Goal: Task Accomplishment & Management: Manage account settings

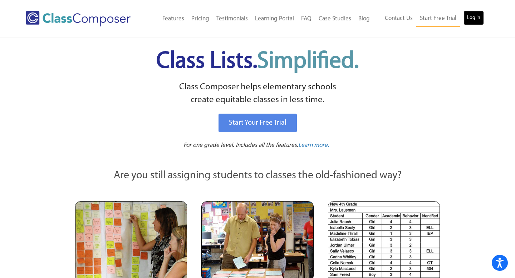
click at [480, 19] on link "Log In" at bounding box center [473, 18] width 20 height 14
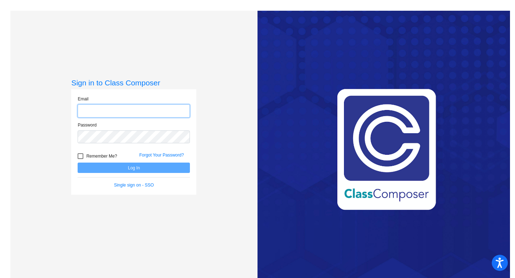
type input "[PERSON_NAME][EMAIL_ADDRESS][PERSON_NAME][DOMAIN_NAME]"
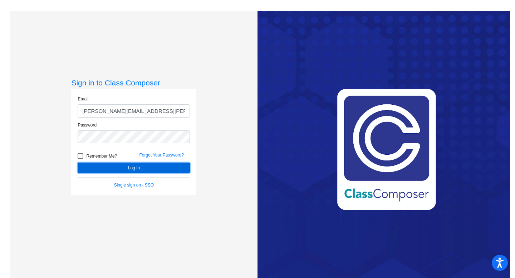
click at [152, 168] on button "Log In" at bounding box center [134, 168] width 112 height 10
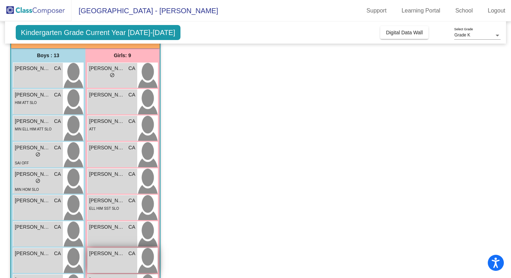
scroll to position [49, 0]
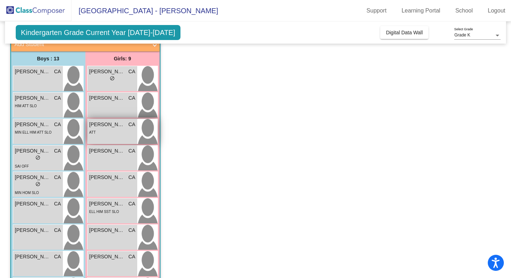
click at [108, 138] on div "Ava Vasquez CA lock do_not_disturb_alt ATT" at bounding box center [113, 131] width 50 height 25
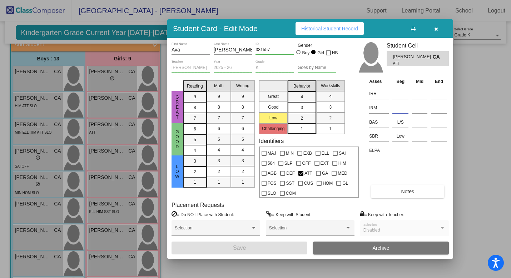
click at [396, 107] on input at bounding box center [400, 108] width 16 height 11
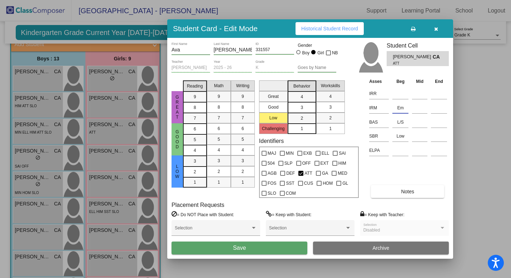
type input "E"
click at [437, 31] on icon "button" at bounding box center [436, 28] width 4 height 5
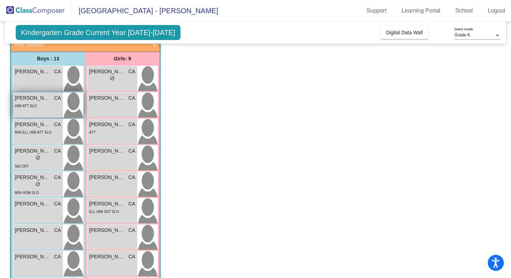
click at [42, 113] on div "Armando Eduardo CA lock do_not_disturb_alt HIM ATT SLO" at bounding box center [38, 105] width 50 height 25
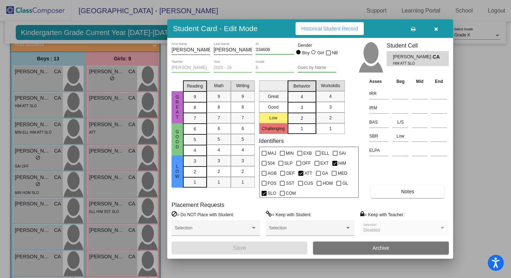
click at [436, 31] on icon "button" at bounding box center [436, 28] width 4 height 5
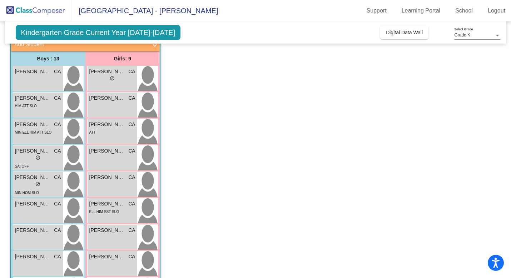
click at [136, 34] on span "Kindergarten Grade Current Year 2025-2026" at bounding box center [98, 32] width 165 height 15
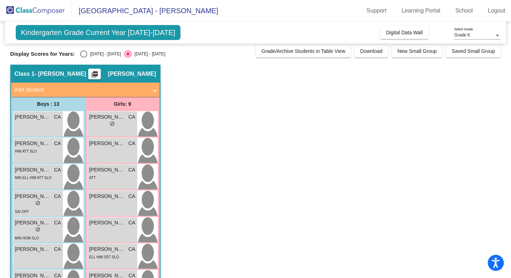
scroll to position [0, 0]
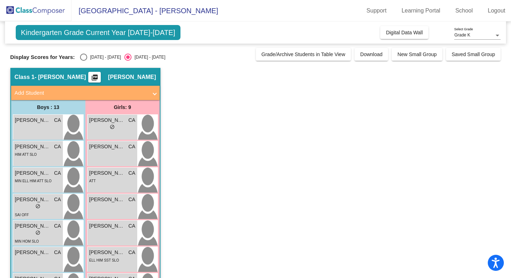
click at [83, 57] on div "Select an option" at bounding box center [83, 57] width 7 height 7
click at [83, 61] on input "2024 - 2025" at bounding box center [83, 61] width 0 height 0
radio input "true"
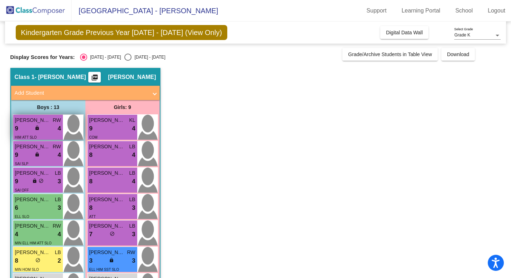
click at [36, 138] on div "HIM ATT SLO" at bounding box center [38, 137] width 46 height 8
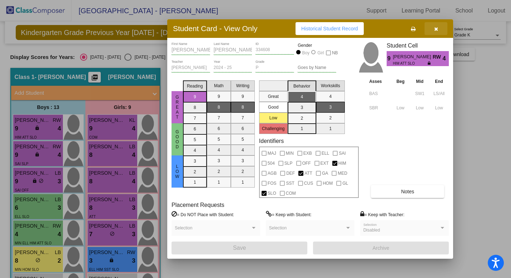
click at [438, 29] on button "button" at bounding box center [436, 28] width 23 height 13
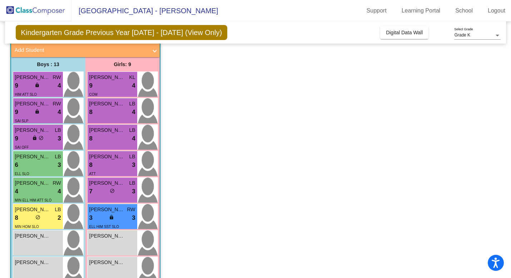
scroll to position [45, 0]
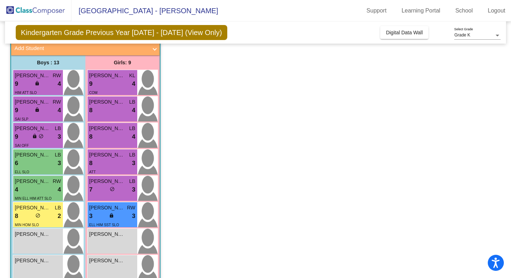
click at [112, 167] on div "8 lock do_not_disturb_alt 3" at bounding box center [112, 163] width 46 height 9
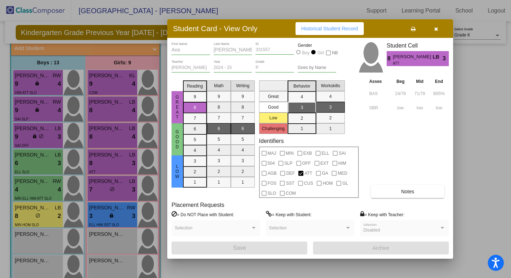
click at [439, 26] on button "button" at bounding box center [436, 28] width 23 height 13
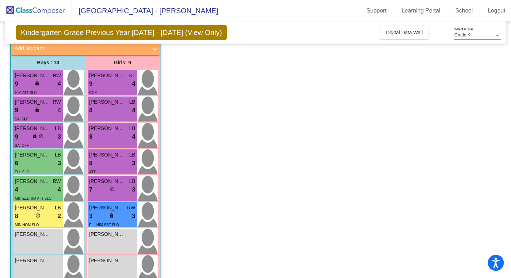
scroll to position [0, 0]
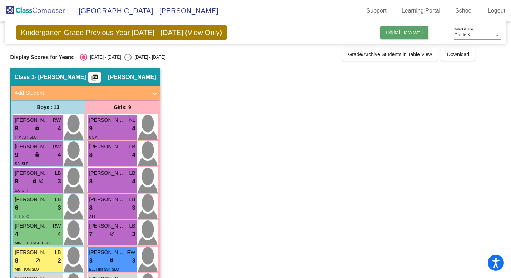
click at [386, 35] on span "Digital Data Wall" at bounding box center [404, 33] width 37 height 6
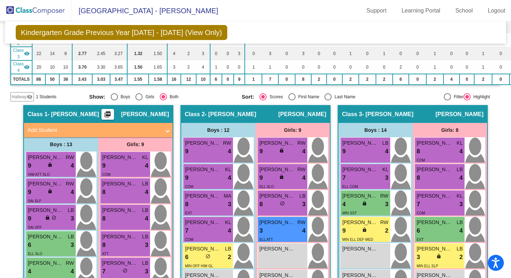
scroll to position [101, 0]
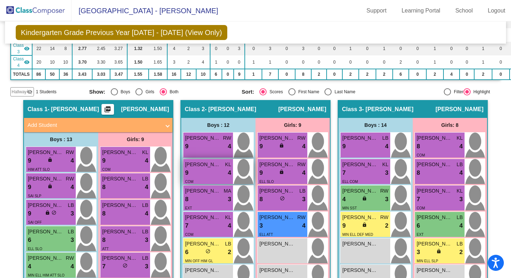
click at [211, 175] on div "9 lock do_not_disturb_alt 4" at bounding box center [208, 172] width 46 height 9
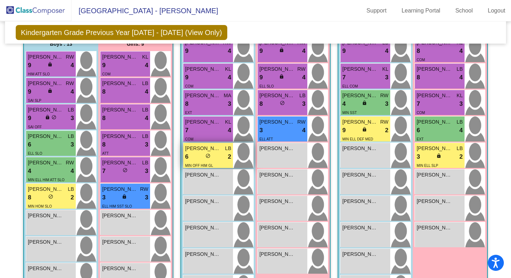
scroll to position [192, 0]
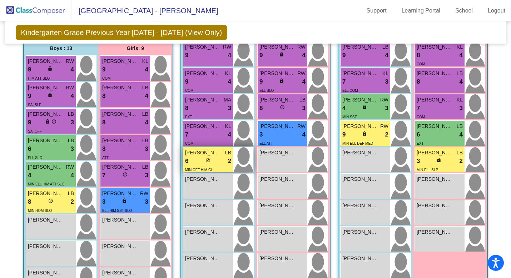
click at [215, 160] on div "6 lock do_not_disturb_alt 2" at bounding box center [208, 161] width 46 height 9
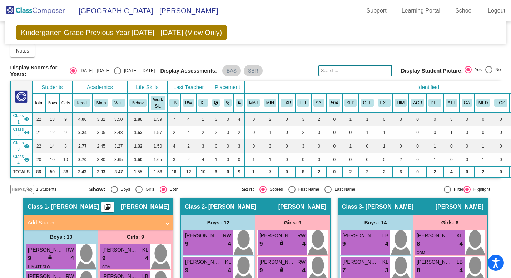
scroll to position [0, 0]
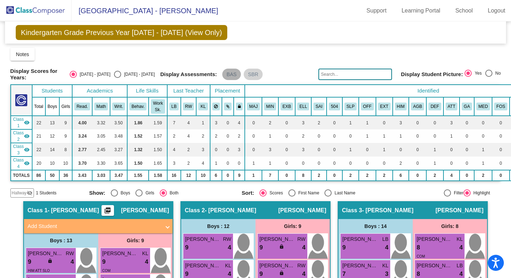
click at [231, 76] on mat-chip "BAS" at bounding box center [231, 74] width 19 height 11
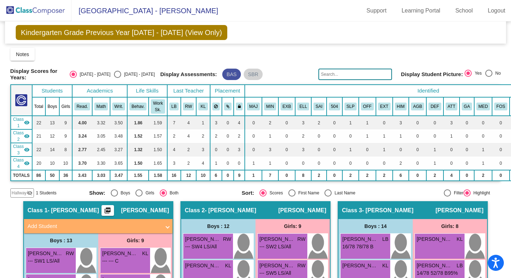
click at [231, 76] on mat-chip "BAS" at bounding box center [231, 74] width 19 height 11
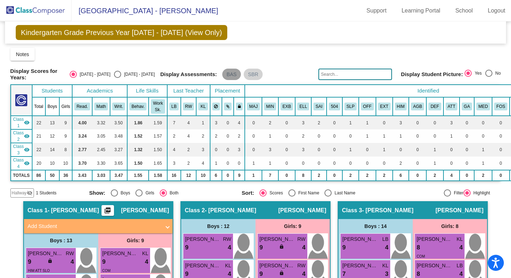
click at [231, 76] on mat-chip "BAS" at bounding box center [231, 74] width 19 height 11
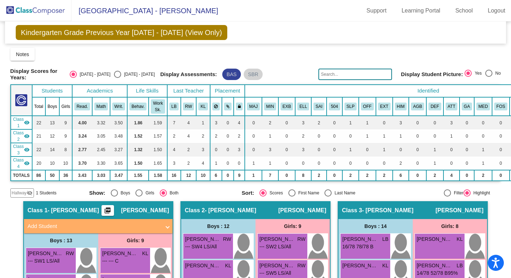
click at [229, 74] on mat-chip "BAS" at bounding box center [231, 74] width 19 height 11
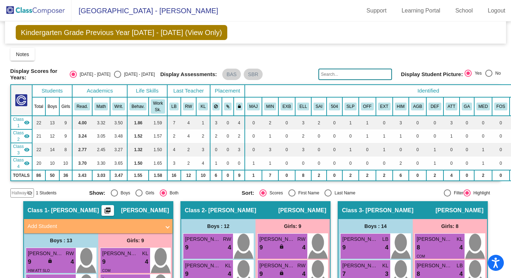
click at [121, 72] on div "Select an option" at bounding box center [117, 74] width 7 height 7
click at [118, 78] on input "2025 - 2026" at bounding box center [117, 78] width 0 height 0
radio input "true"
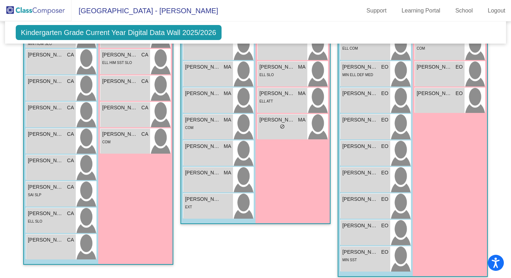
scroll to position [357, 0]
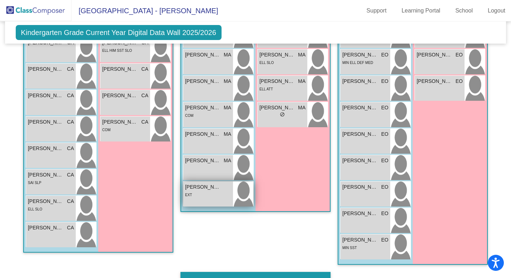
click at [193, 198] on div "Oliver Webb lock do_not_disturb_alt EXT" at bounding box center [208, 194] width 50 height 25
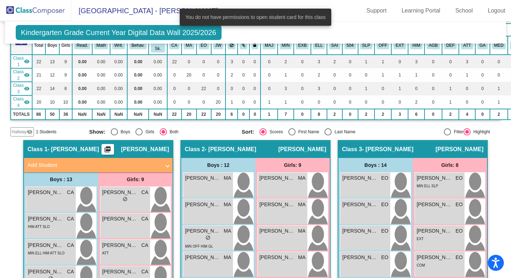
scroll to position [80, 0]
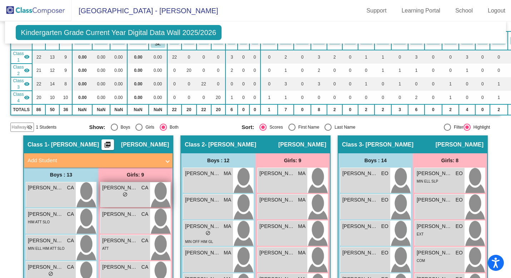
click at [116, 197] on div "lock do_not_disturb_alt" at bounding box center [125, 196] width 46 height 8
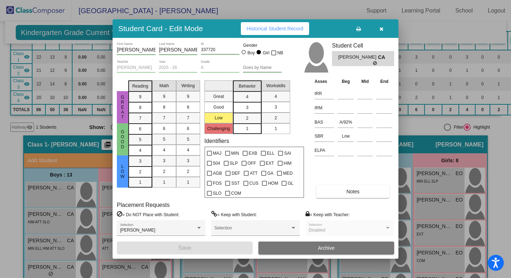
click at [383, 29] on button "button" at bounding box center [381, 28] width 23 height 13
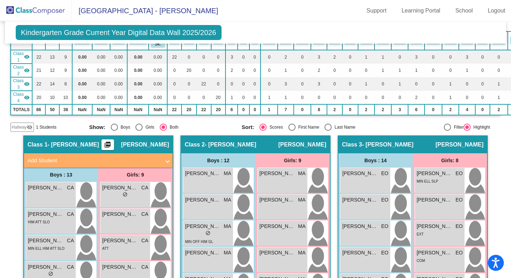
click at [66, 13] on img at bounding box center [35, 10] width 71 height 21
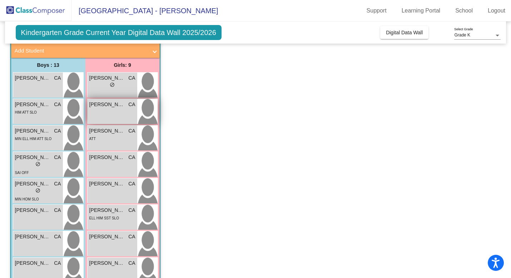
scroll to position [0, 0]
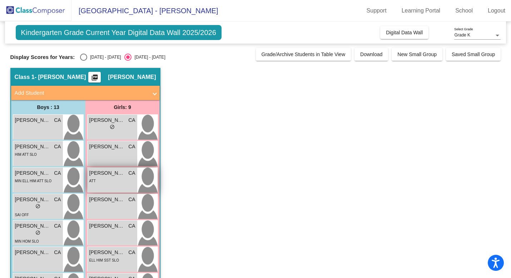
click at [106, 179] on div "ATT" at bounding box center [112, 181] width 46 height 8
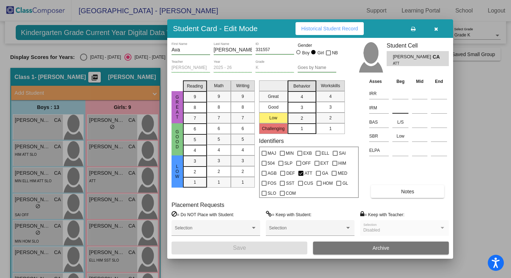
click at [396, 109] on input at bounding box center [400, 108] width 16 height 11
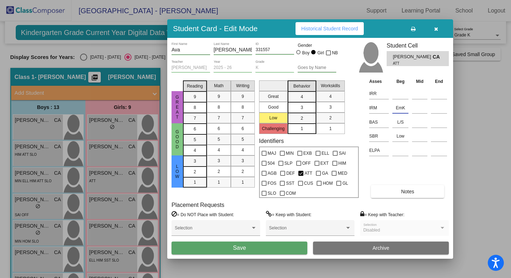
click at [401, 108] on input "EmK" at bounding box center [400, 108] width 16 height 11
type input "EmergK"
click at [280, 248] on button "Save" at bounding box center [240, 248] width 136 height 13
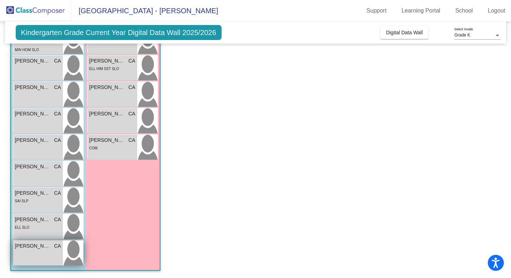
click at [49, 247] on span "Travis Sherman" at bounding box center [33, 246] width 36 height 8
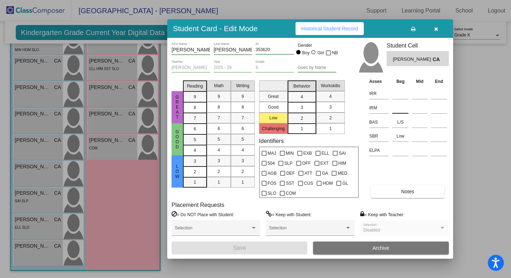
click at [398, 110] on input at bounding box center [400, 108] width 16 height 11
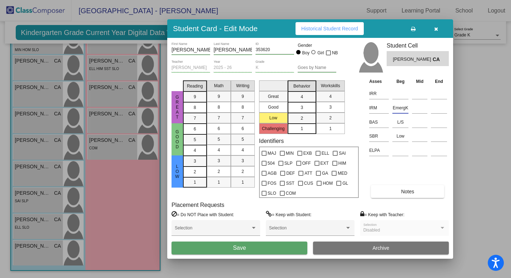
type input "EmergK"
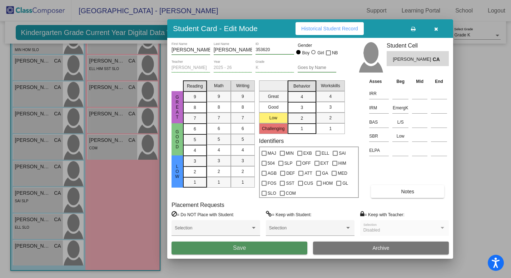
click at [280, 254] on button "Save" at bounding box center [240, 248] width 136 height 13
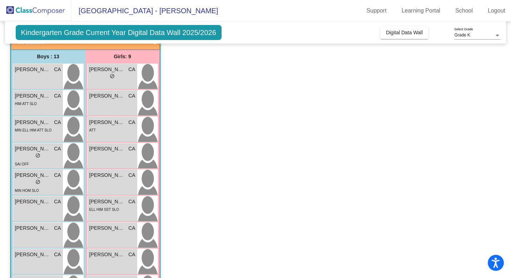
scroll to position [47, 0]
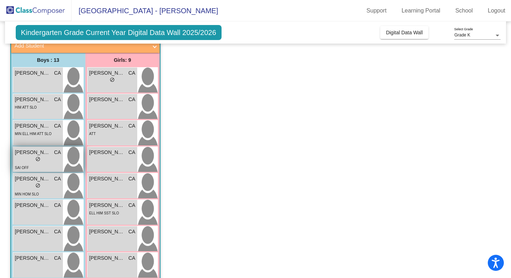
click at [38, 159] on span "do_not_disturb_alt" at bounding box center [37, 159] width 5 height 5
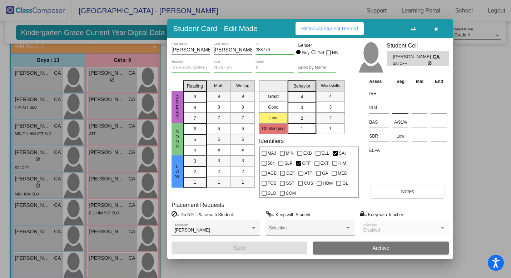
click at [396, 111] on input at bounding box center [400, 108] width 16 height 11
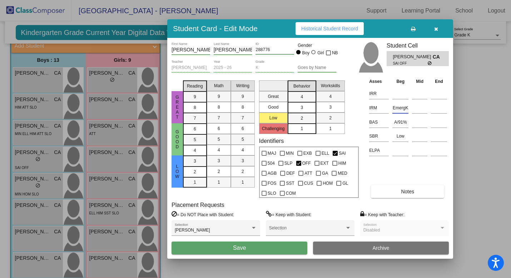
type input "EmergK"
click at [282, 248] on button "Save" at bounding box center [240, 248] width 136 height 13
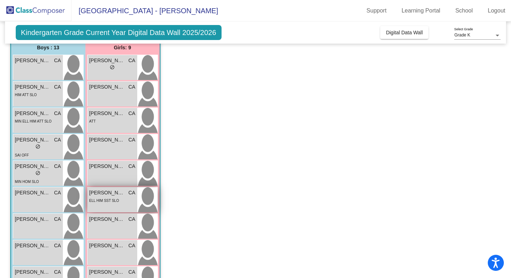
scroll to position [59, 0]
click at [127, 205] on div "Kenia Reyes-Maciel CA lock do_not_disturb_alt ELL HIM SST SLO" at bounding box center [113, 200] width 50 height 25
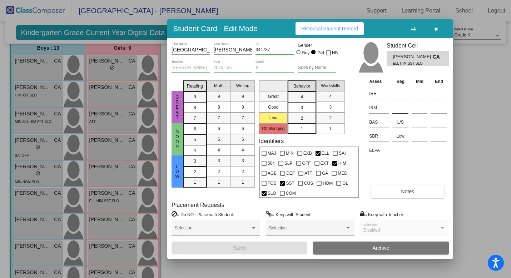
click at [398, 112] on input at bounding box center [400, 108] width 16 height 11
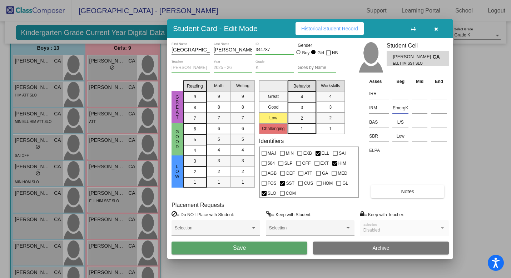
type input "EmergK"
click at [258, 249] on button "Save" at bounding box center [240, 248] width 136 height 13
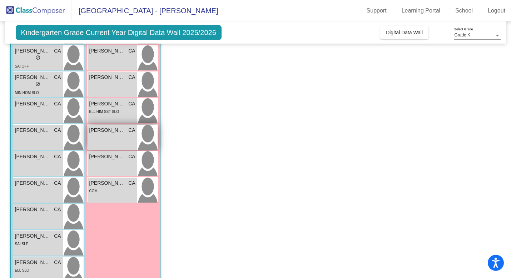
scroll to position [152, 0]
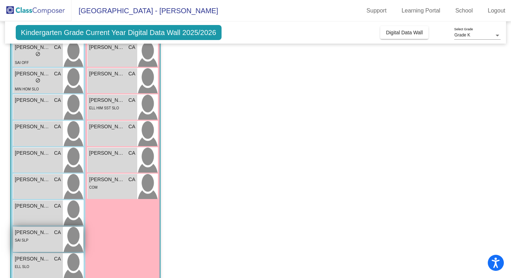
click at [45, 241] on div "SAI SLP" at bounding box center [38, 240] width 46 height 8
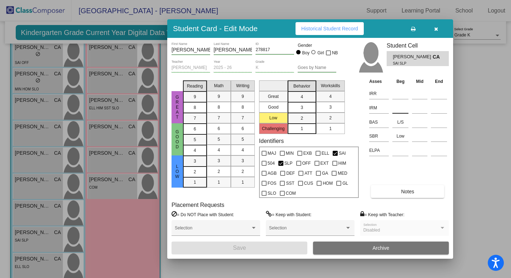
click at [398, 110] on input at bounding box center [400, 108] width 16 height 11
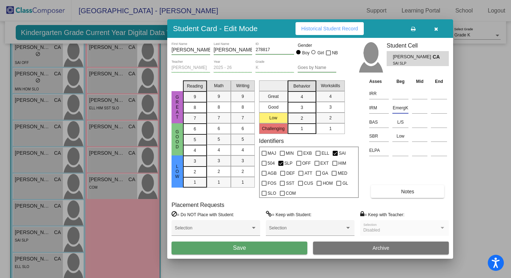
type input "EmergK"
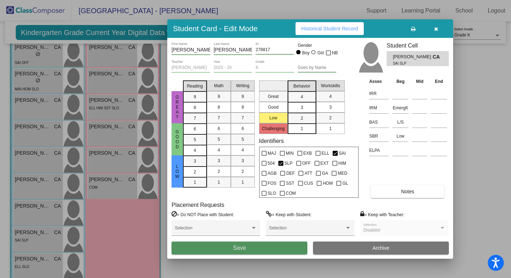
click at [279, 247] on button "Save" at bounding box center [240, 248] width 136 height 13
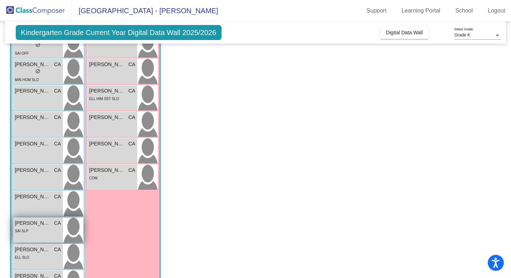
scroll to position [162, 0]
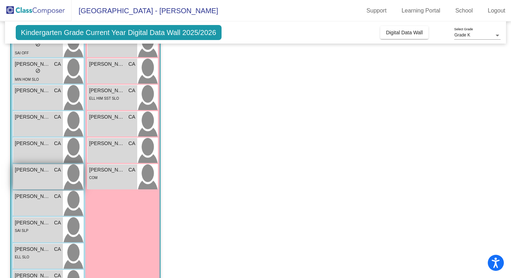
click at [38, 184] on div "Jeryd Niemann CA lock do_not_disturb_alt" at bounding box center [38, 176] width 50 height 25
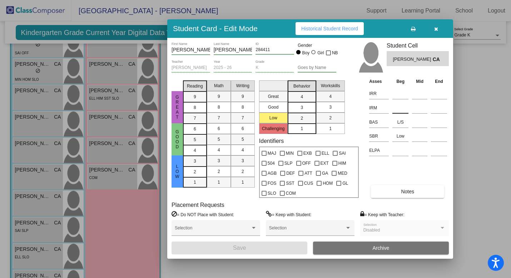
click at [397, 109] on input at bounding box center [400, 108] width 16 height 11
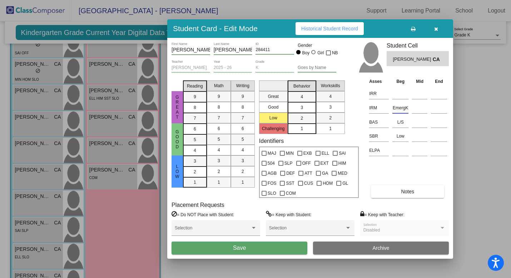
type input "EmergK"
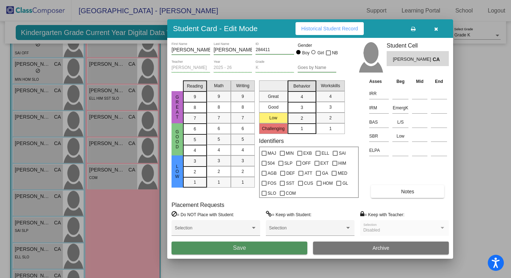
click at [284, 247] on button "Save" at bounding box center [240, 248] width 136 height 13
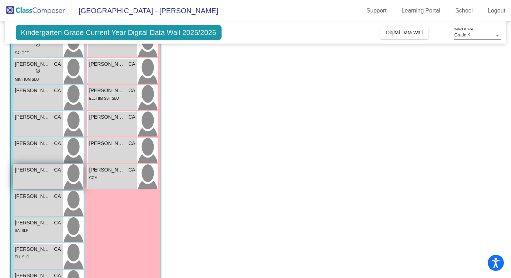
click at [35, 177] on div "Jeryd Niemann CA lock do_not_disturb_alt" at bounding box center [38, 176] width 50 height 25
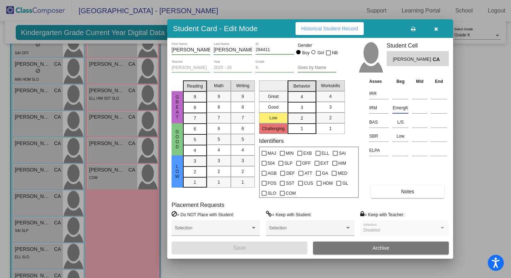
drag, startPoint x: 405, startPoint y: 108, endPoint x: 396, endPoint y: 109, distance: 8.6
click at [396, 109] on input "EmergK" at bounding box center [400, 108] width 16 height 11
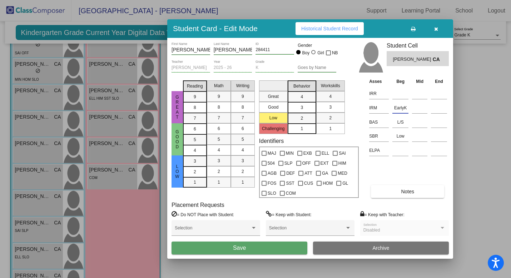
type input "EarlyK"
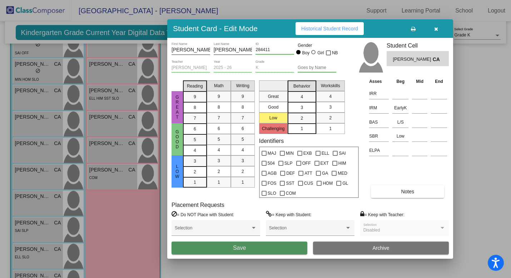
click at [291, 249] on button "Save" at bounding box center [240, 248] width 136 height 13
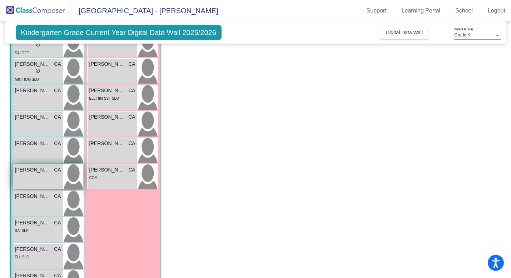
click at [46, 176] on div "Jeryd Niemann CA lock do_not_disturb_alt" at bounding box center [38, 176] width 50 height 25
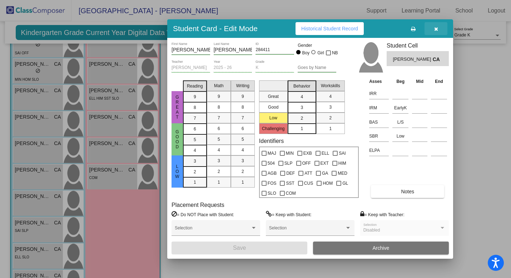
click at [435, 29] on icon "button" at bounding box center [436, 28] width 4 height 5
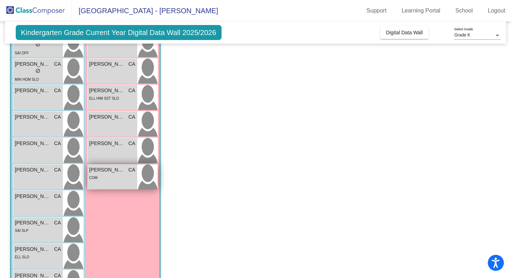
click at [102, 175] on div "COM" at bounding box center [112, 178] width 46 height 8
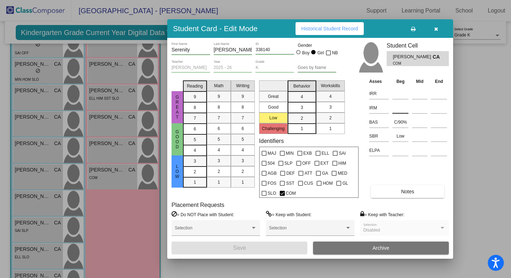
click at [397, 110] on input at bounding box center [400, 108] width 16 height 11
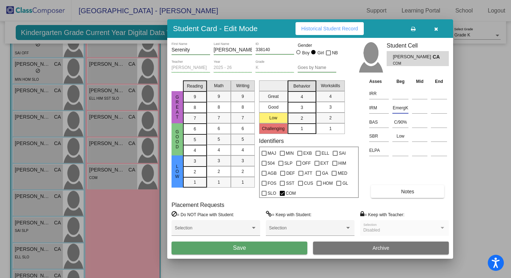
type input "EmergK"
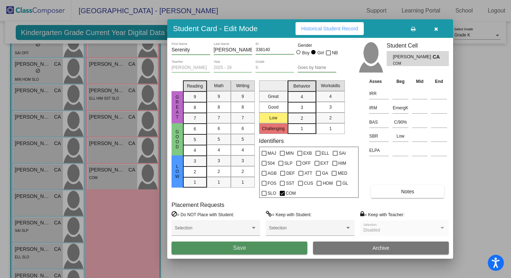
click at [268, 250] on button "Save" at bounding box center [240, 248] width 136 height 13
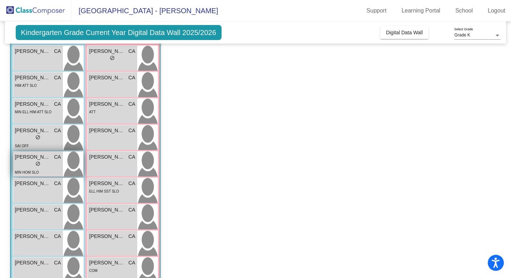
scroll to position [63, 0]
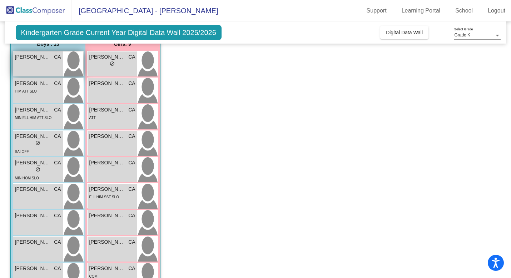
click at [46, 71] on div "Alex Mendez CA lock do_not_disturb_alt" at bounding box center [38, 63] width 50 height 25
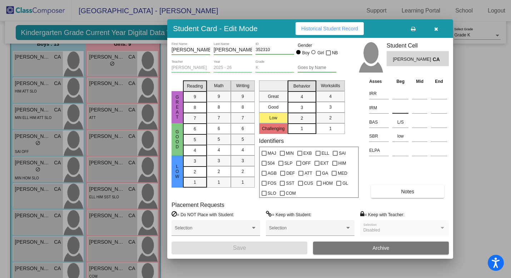
click at [400, 111] on input at bounding box center [400, 108] width 16 height 11
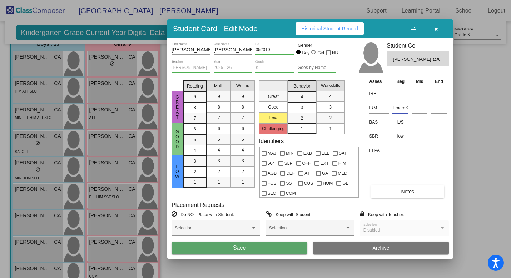
type input "EmergK"
click at [277, 249] on button "Save" at bounding box center [240, 248] width 136 height 13
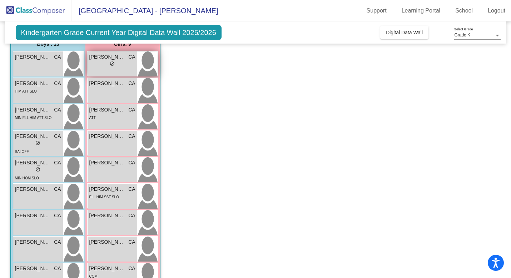
click at [121, 72] on div "Aleya Mejia CA lock do_not_disturb_alt" at bounding box center [113, 63] width 50 height 25
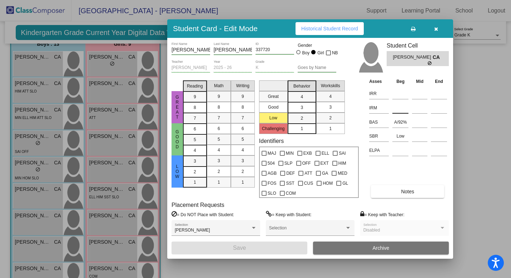
click at [396, 108] on input at bounding box center [400, 108] width 16 height 11
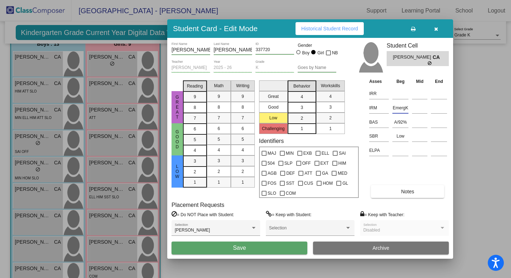
type input "EmergK"
click at [225, 250] on button "Save" at bounding box center [240, 248] width 136 height 13
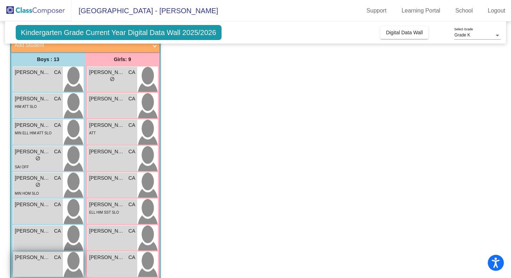
scroll to position [45, 0]
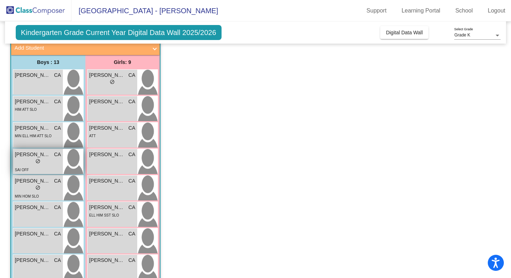
click at [42, 164] on div "lock do_not_disturb_alt" at bounding box center [38, 162] width 46 height 8
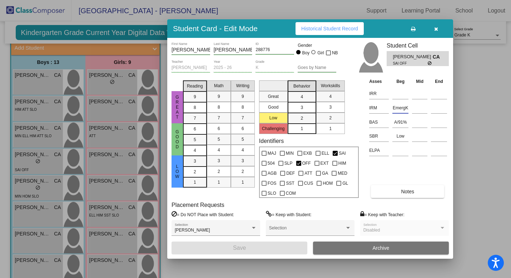
click at [407, 109] on input "EmergK" at bounding box center [400, 108] width 16 height 11
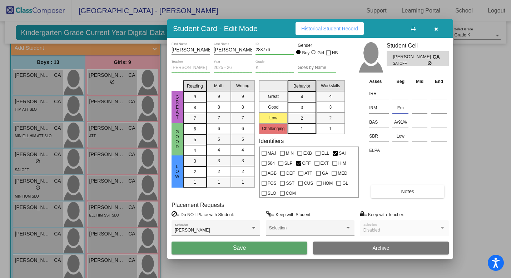
type input "E"
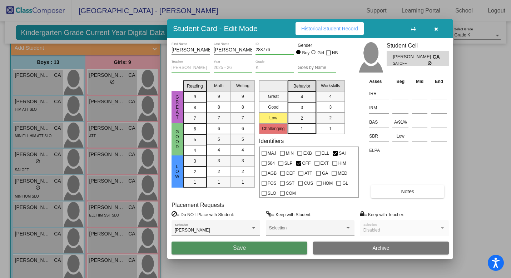
click at [282, 252] on button "Save" at bounding box center [240, 248] width 136 height 13
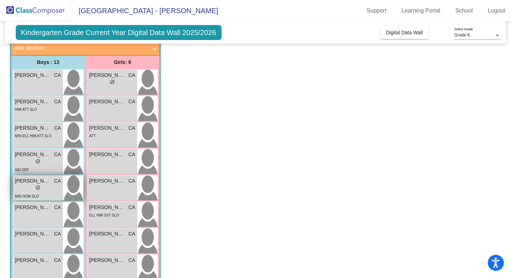
click at [50, 191] on div "lock do_not_disturb_alt" at bounding box center [38, 189] width 46 height 8
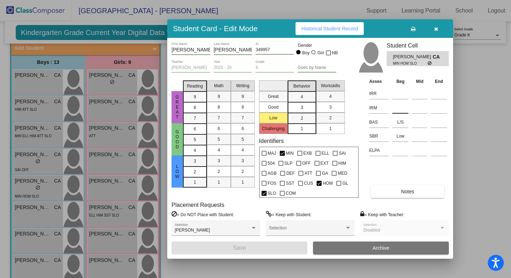
click at [400, 107] on input at bounding box center [400, 108] width 16 height 11
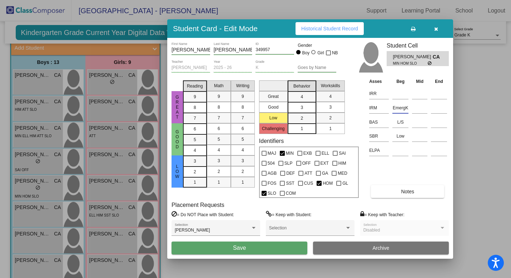
type input "EmergK"
click at [223, 252] on button "Save" at bounding box center [240, 248] width 136 height 13
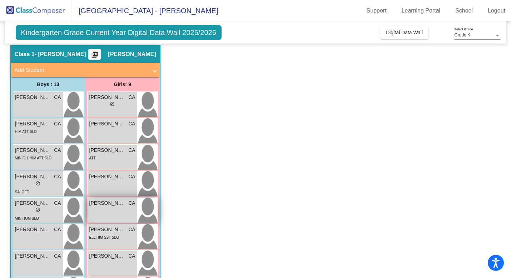
scroll to position [21, 0]
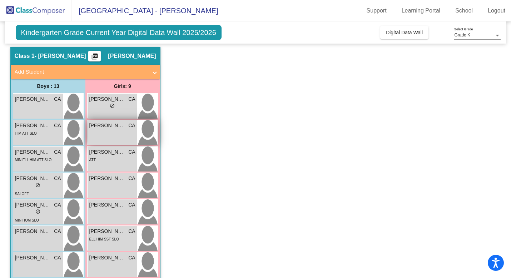
click at [114, 133] on div "Ava Gutierrez CA lock do_not_disturb_alt" at bounding box center [113, 132] width 50 height 25
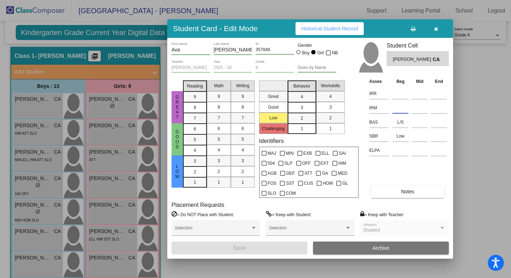
click at [401, 109] on input at bounding box center [400, 108] width 16 height 11
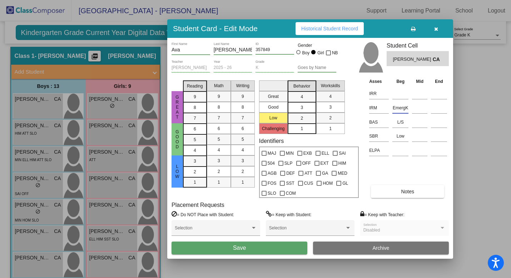
type input "EmergK"
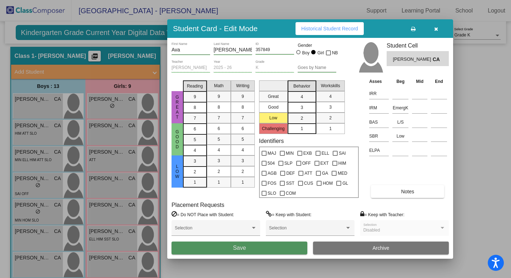
click at [269, 248] on button "Save" at bounding box center [240, 248] width 136 height 13
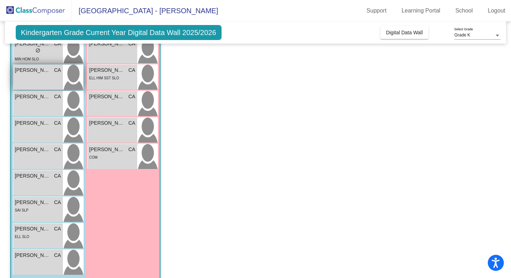
scroll to position [183, 0]
click at [39, 234] on div "ELL SLO" at bounding box center [38, 236] width 46 height 8
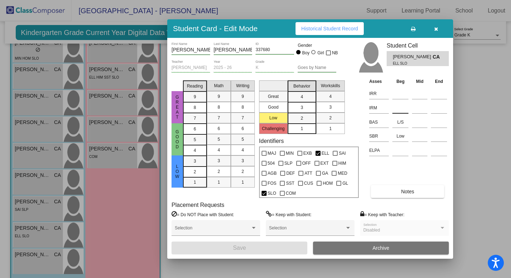
click at [396, 108] on input at bounding box center [400, 108] width 16 height 11
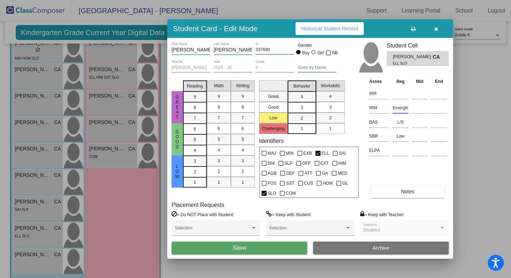
type input "EmergK"
click at [274, 250] on button "Save" at bounding box center [240, 248] width 136 height 13
